Goal: Information Seeking & Learning: Learn about a topic

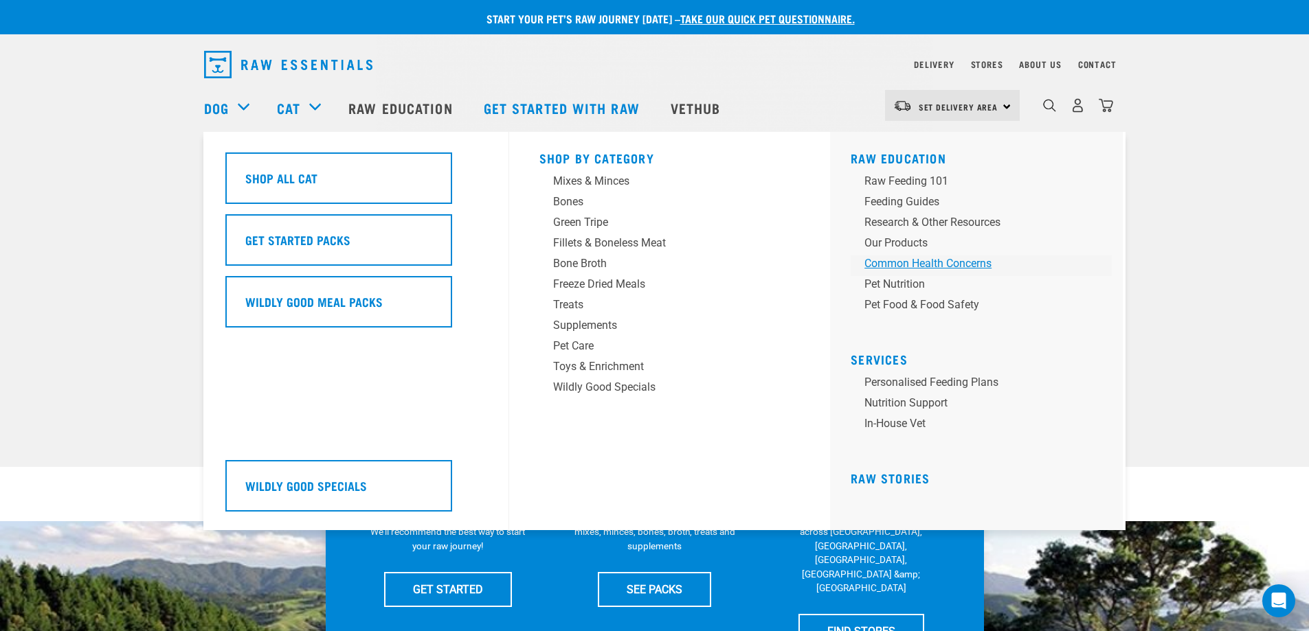
click at [972, 267] on div "Common Health Concerns" at bounding box center [971, 264] width 214 height 16
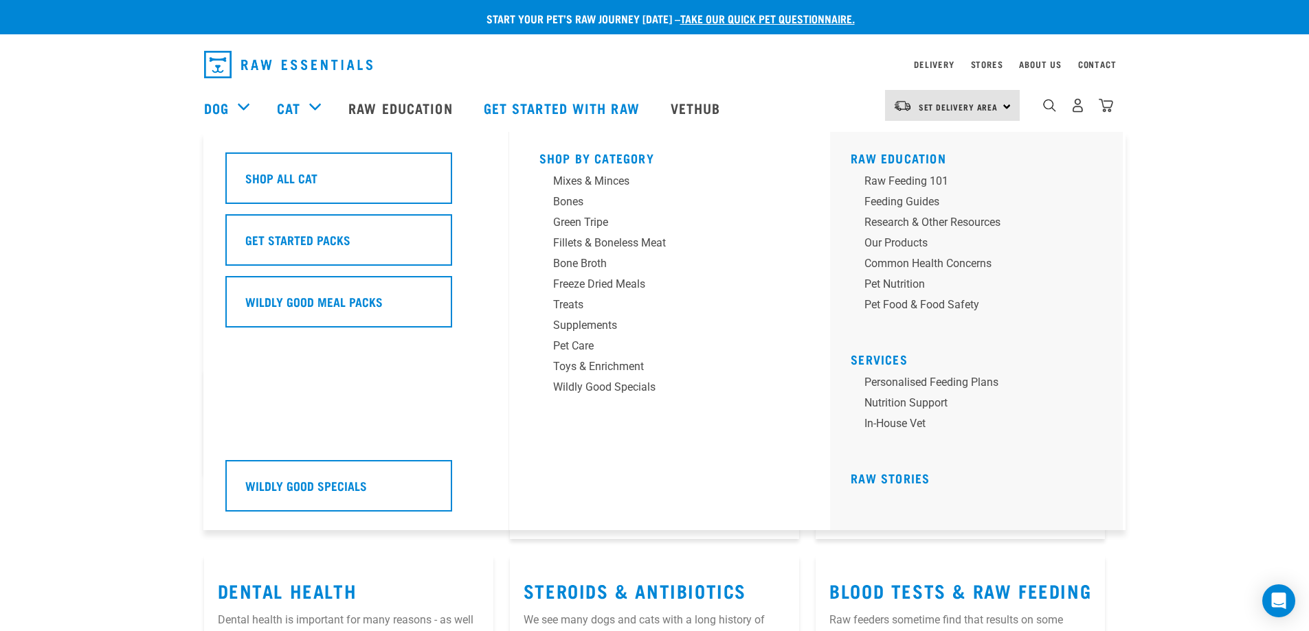
click at [314, 111] on div "Cat" at bounding box center [306, 107] width 58 height 55
click at [584, 324] on div "Supplements" at bounding box center [660, 325] width 214 height 16
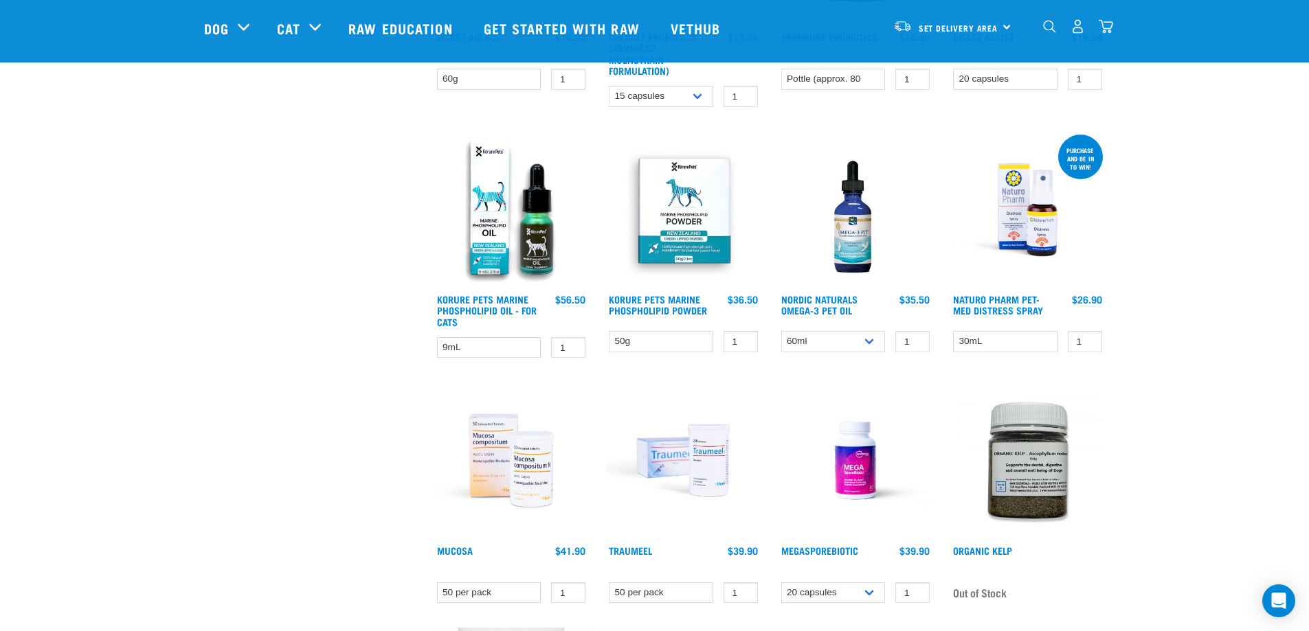
scroll to position [605, 0]
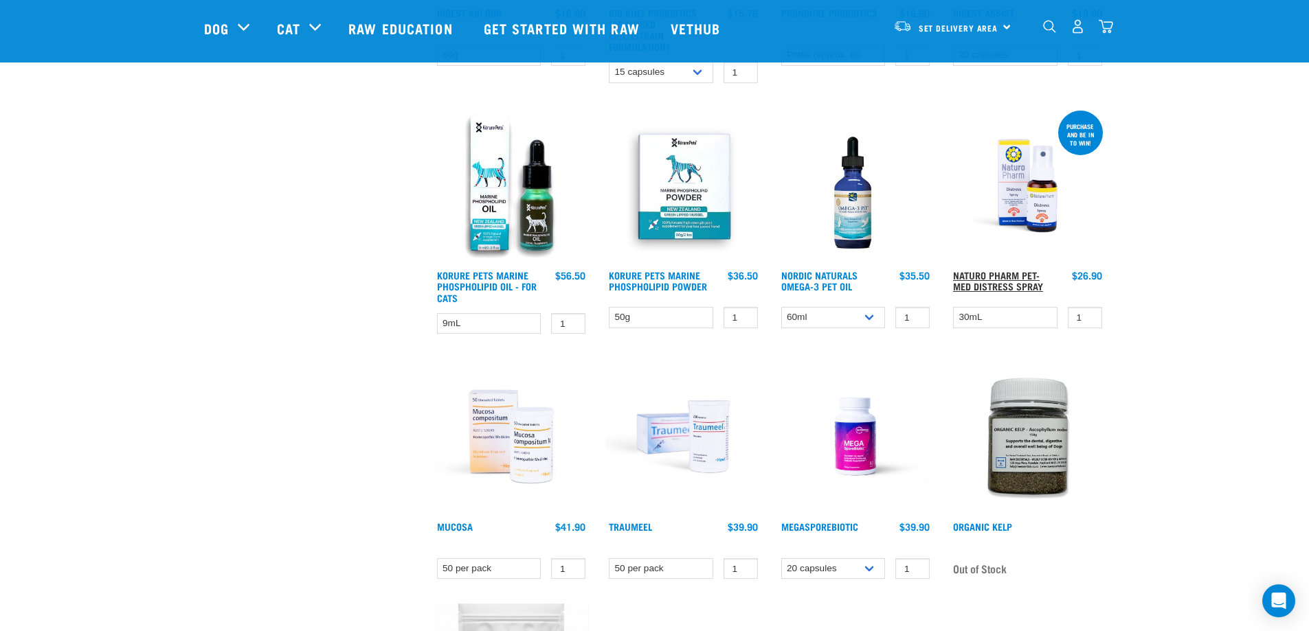
click at [978, 273] on link "Naturo Pharm Pet-Med Distress Spray" at bounding box center [998, 281] width 90 height 16
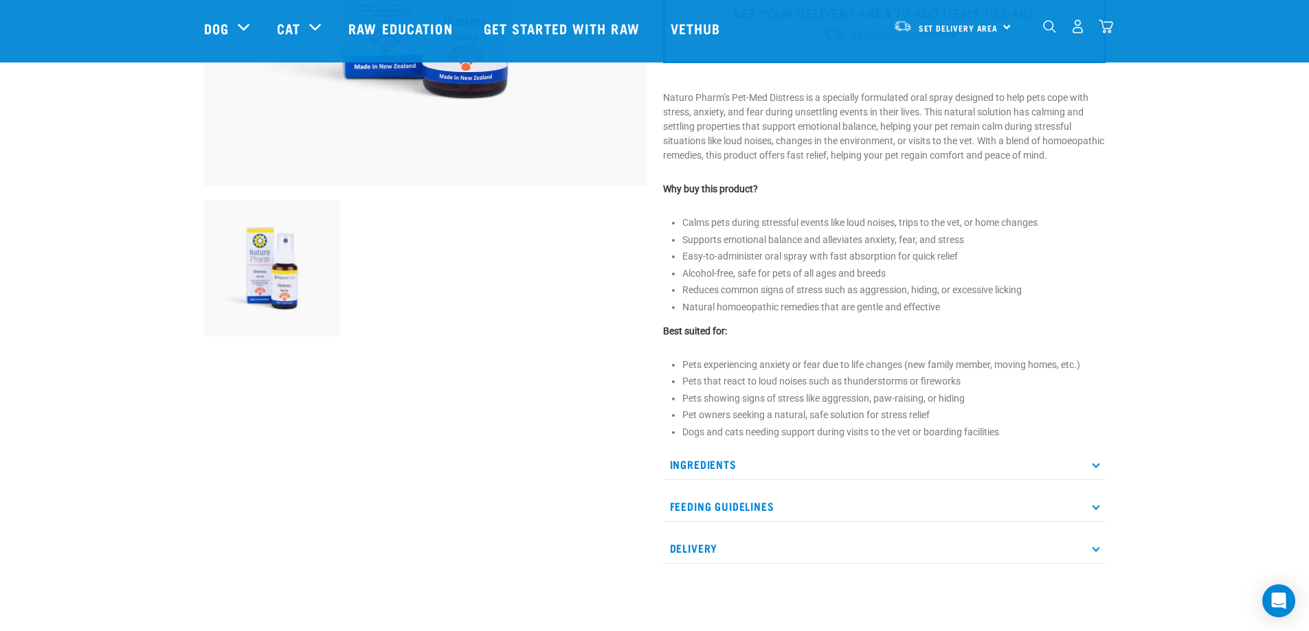
scroll to position [69, 0]
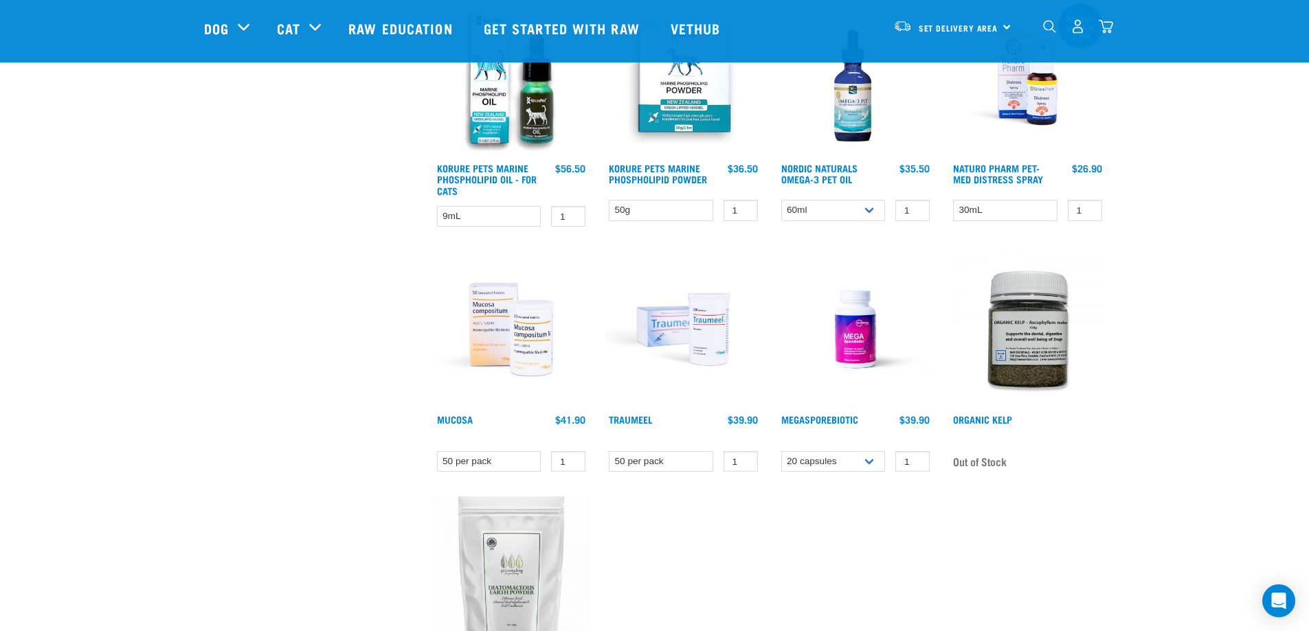
scroll to position [706, 0]
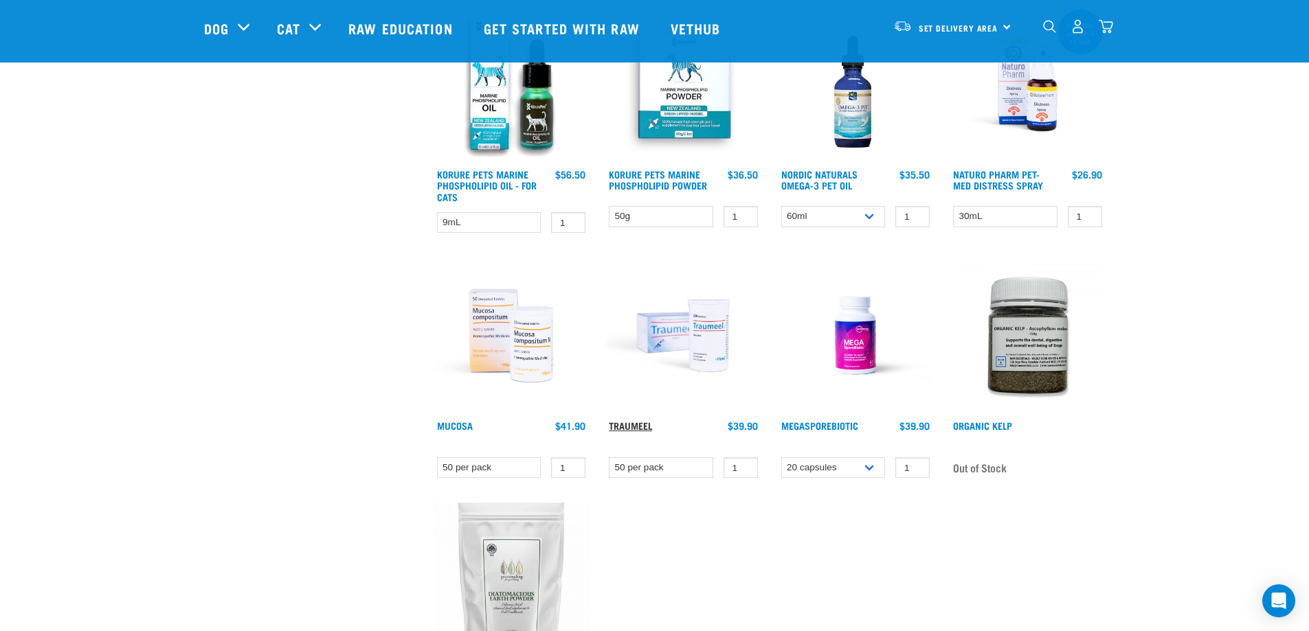
click at [639, 425] on link "Traumeel" at bounding box center [630, 425] width 43 height 5
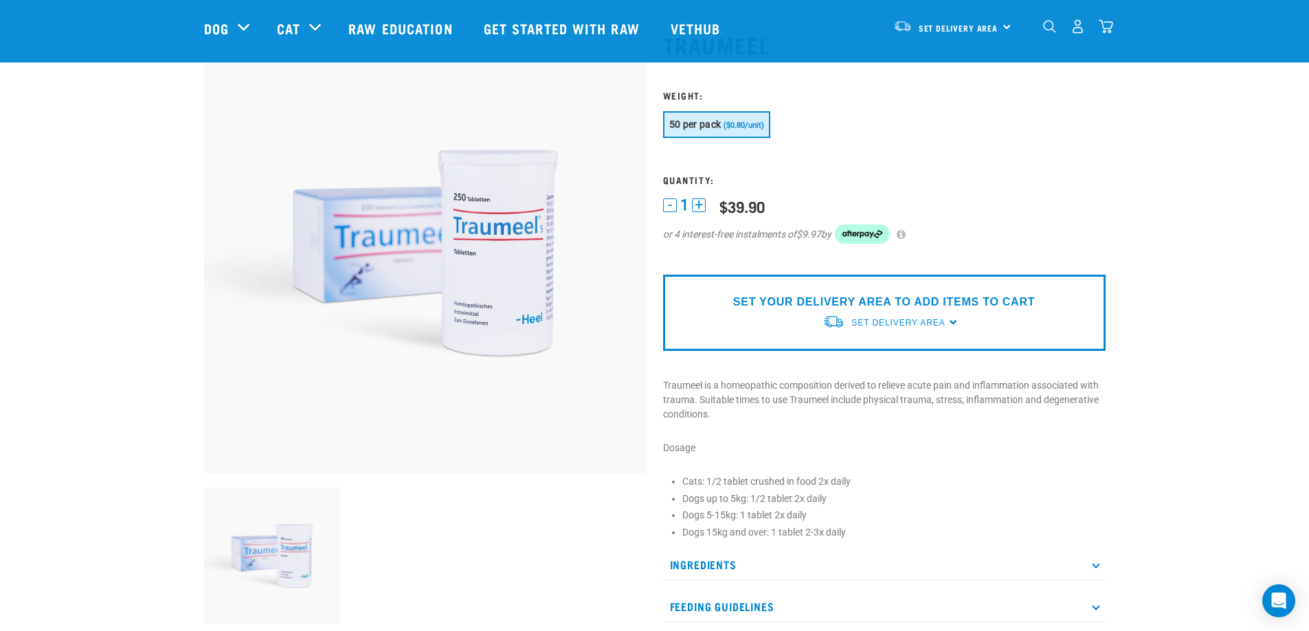
scroll to position [343, 0]
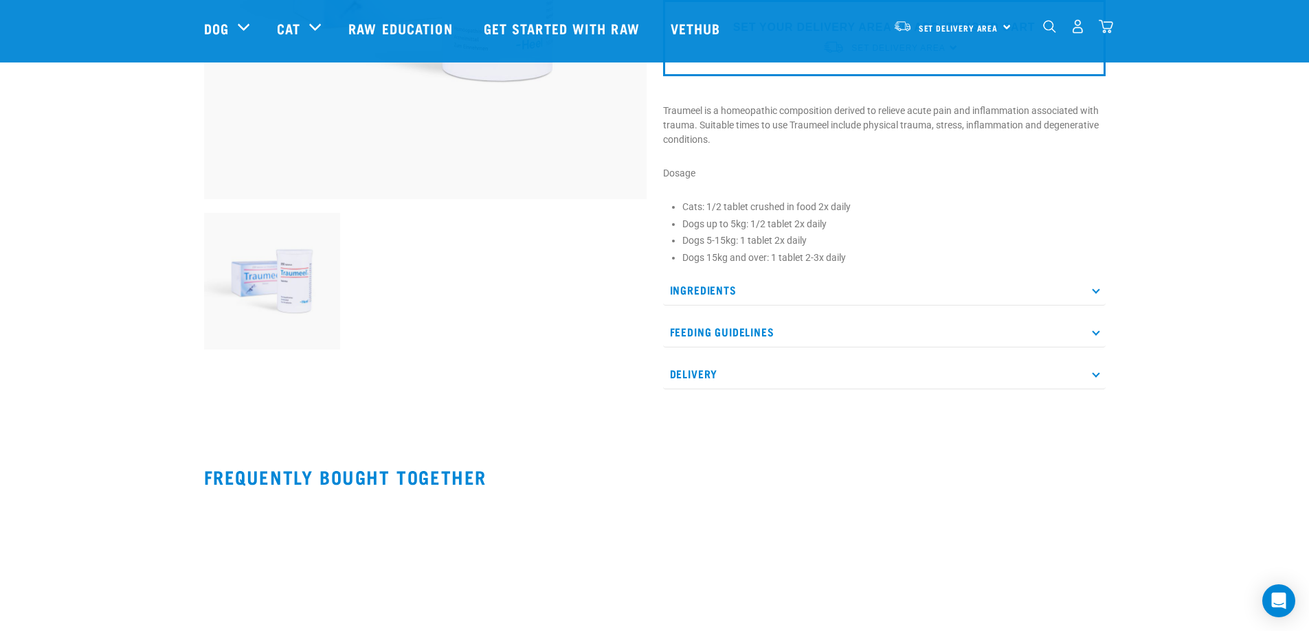
click at [781, 302] on p "Ingredients" at bounding box center [884, 290] width 442 height 31
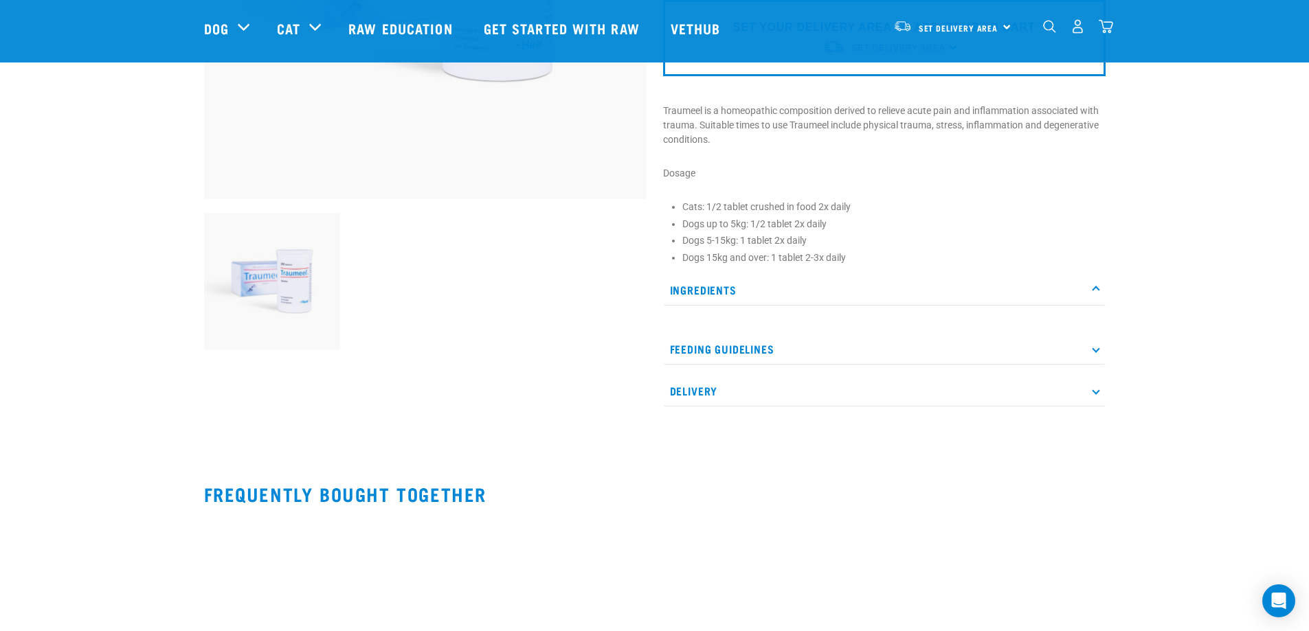
click at [789, 275] on p "Ingredients" at bounding box center [884, 290] width 442 height 31
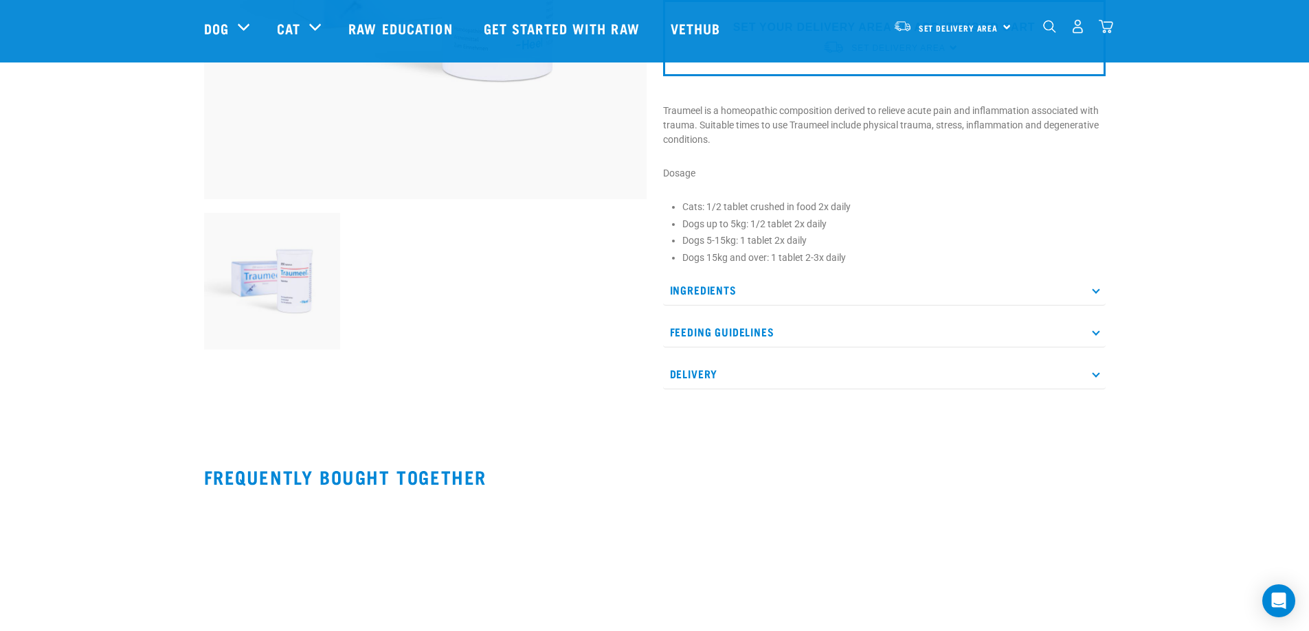
click at [793, 290] on p "Ingredients" at bounding box center [884, 290] width 442 height 31
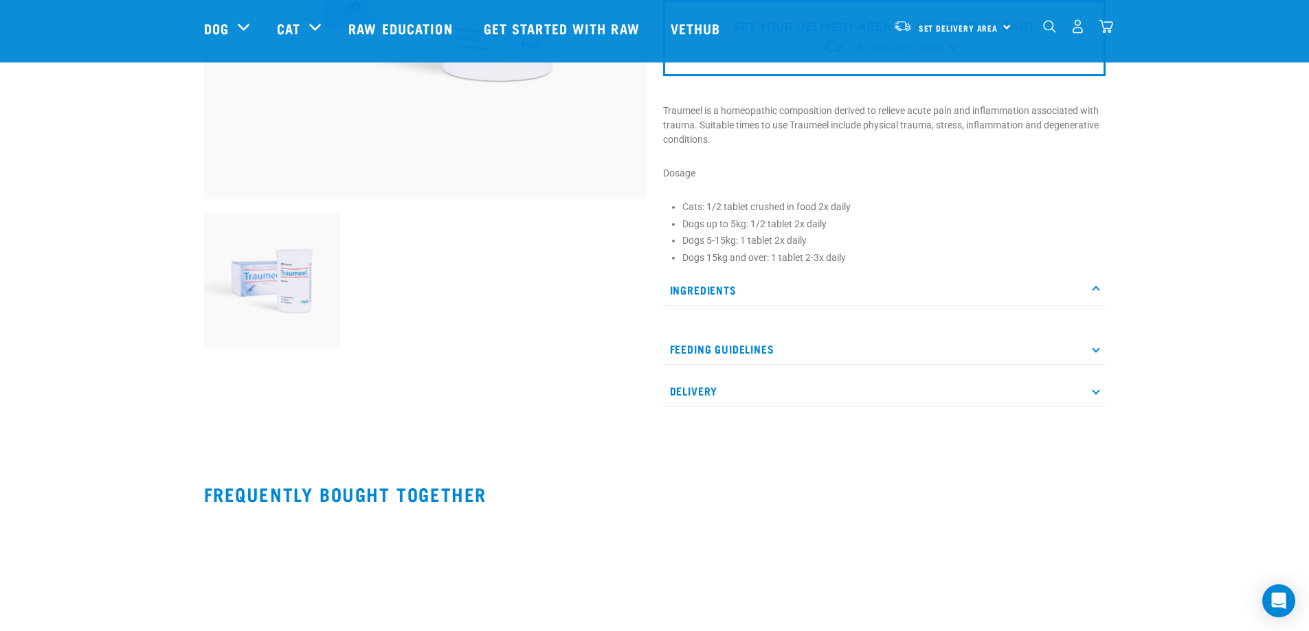
click at [793, 290] on p "Ingredients" at bounding box center [884, 290] width 442 height 31
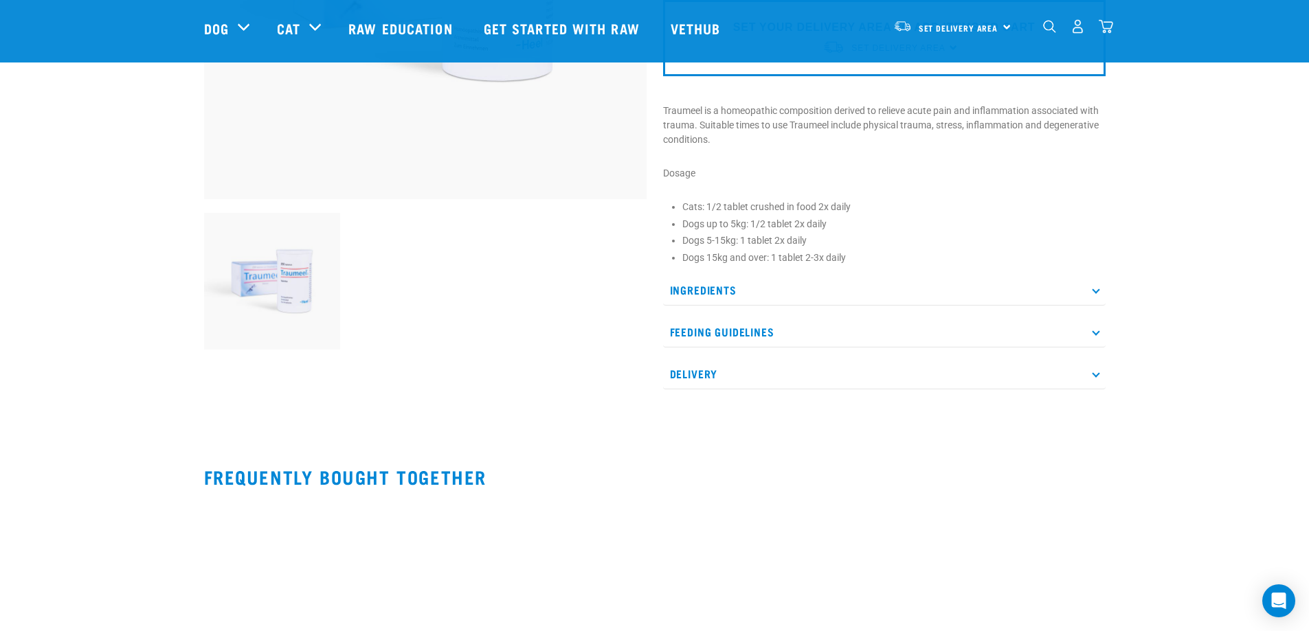
click at [793, 290] on p "Ingredients" at bounding box center [884, 290] width 442 height 31
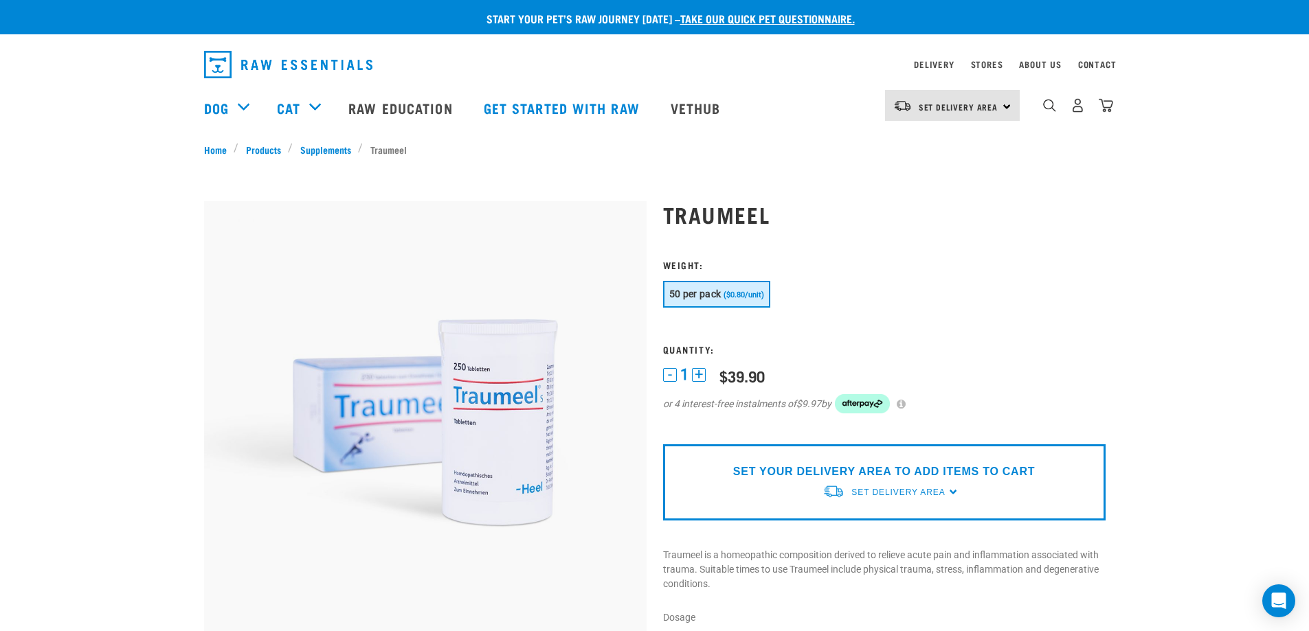
scroll to position [481, 0]
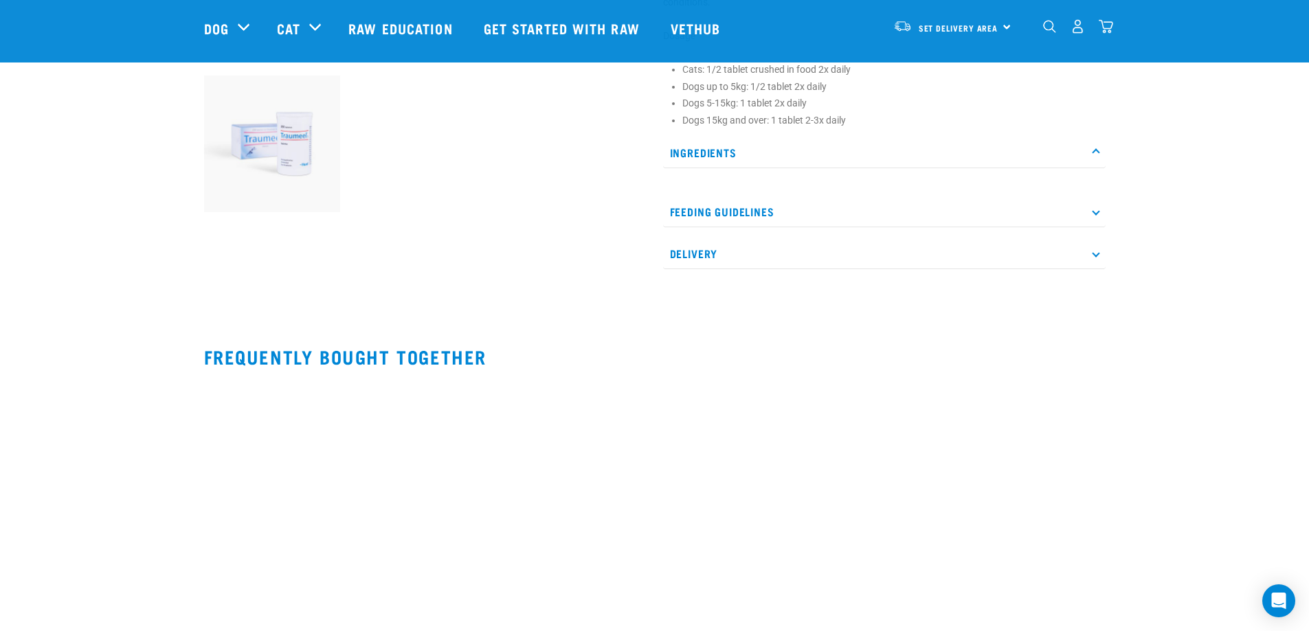
click at [734, 214] on p "Feeding Guidelines" at bounding box center [884, 211] width 442 height 31
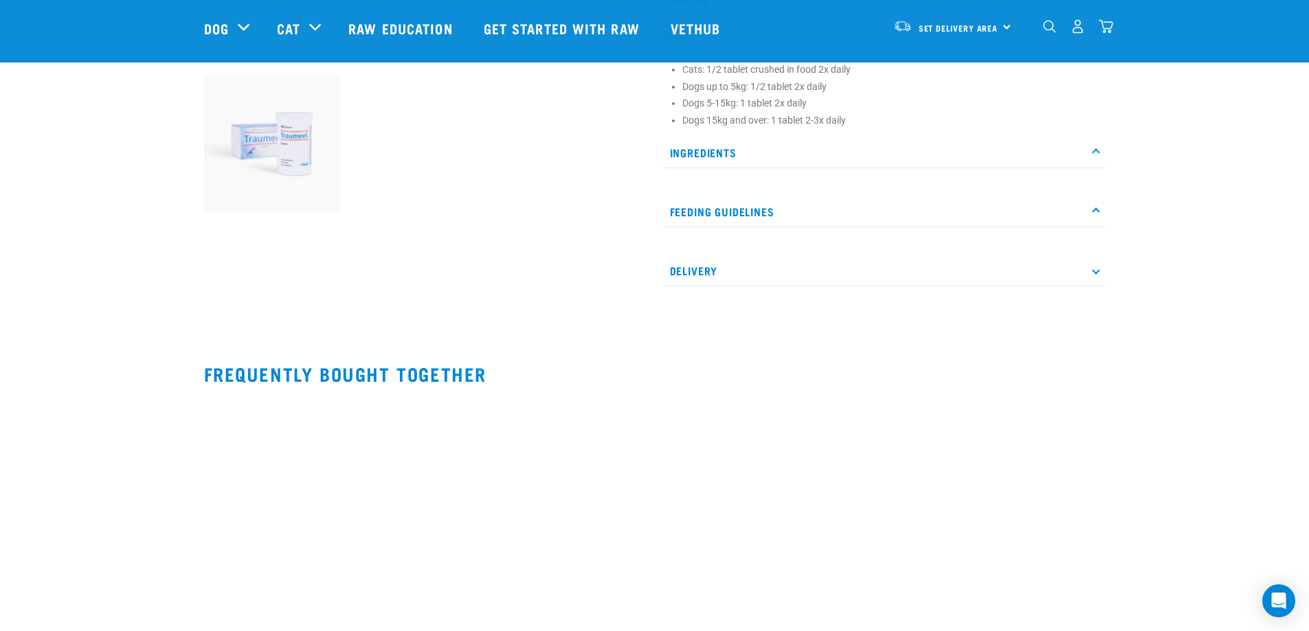
click at [743, 245] on div at bounding box center [884, 242] width 442 height 14
click at [743, 267] on p "Delivery" at bounding box center [884, 271] width 442 height 31
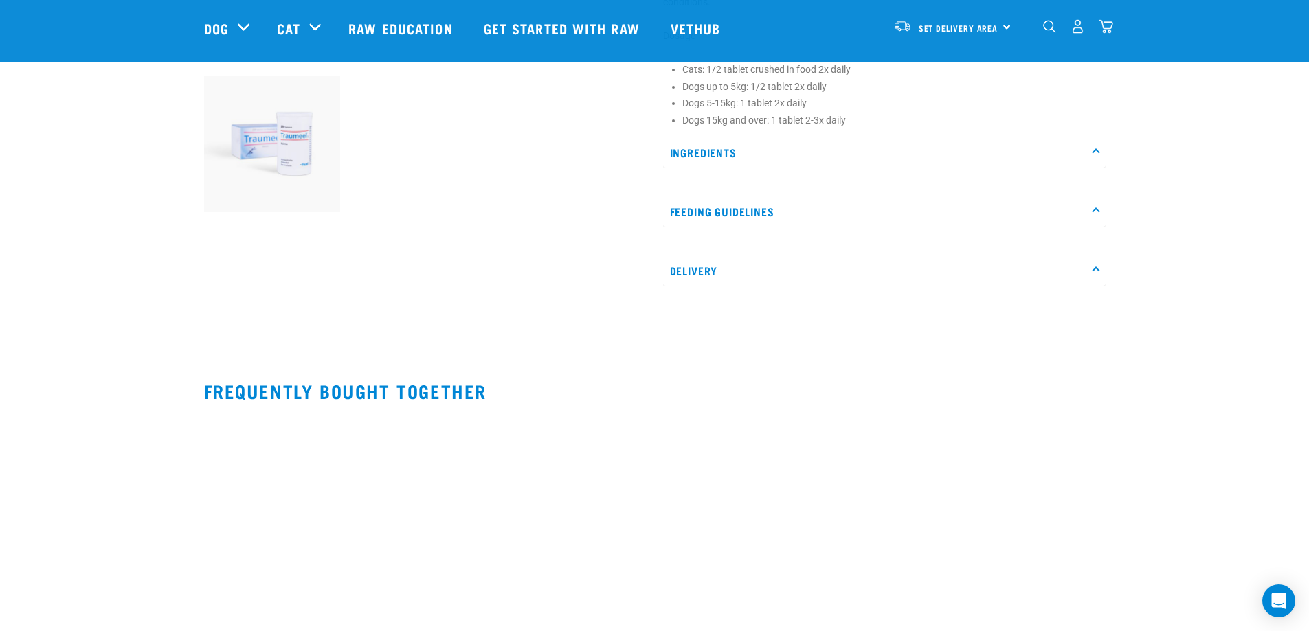
click at [780, 162] on p "Ingredients" at bounding box center [884, 152] width 442 height 31
